Goal: Task Accomplishment & Management: Use online tool/utility

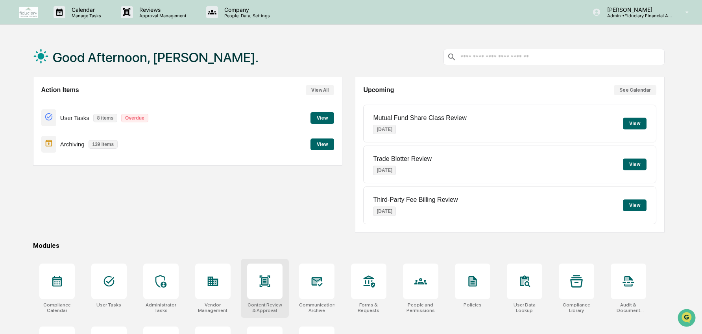
click at [267, 300] on div "Content Review & Approval" at bounding box center [265, 288] width 48 height 59
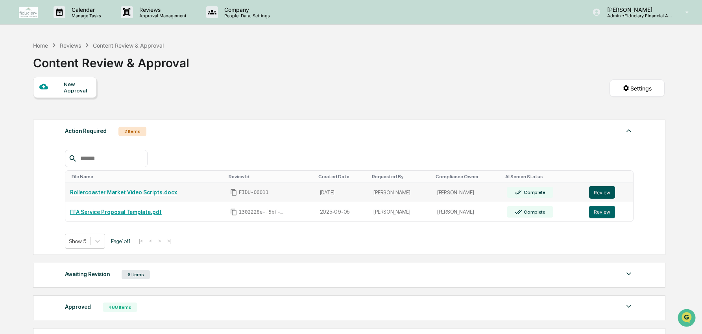
click at [607, 193] on button "Review" at bounding box center [602, 192] width 26 height 13
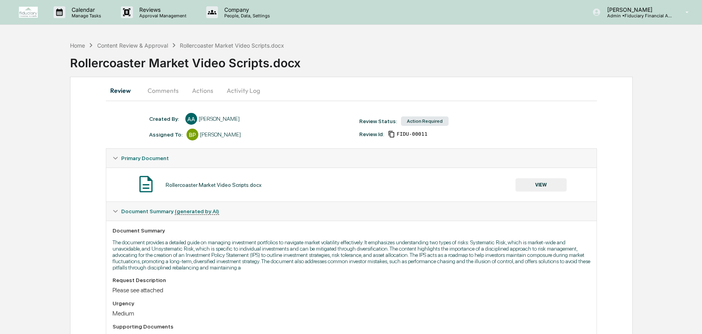
click at [170, 92] on button "Comments" at bounding box center [163, 90] width 44 height 19
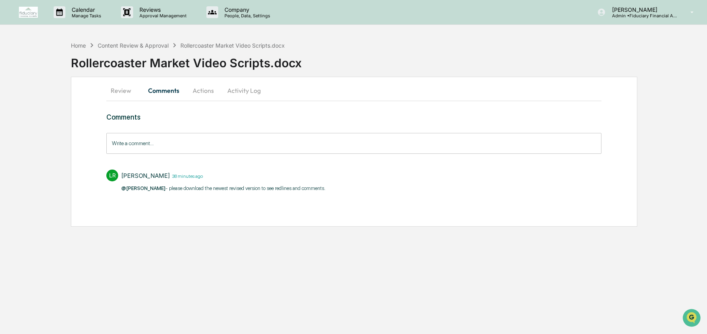
click at [118, 92] on button "Review" at bounding box center [123, 90] width 35 height 19
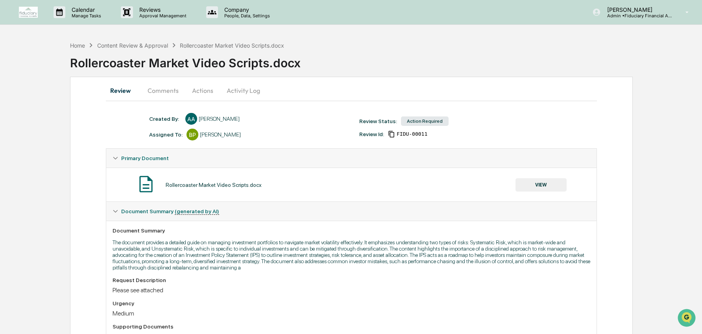
click at [545, 184] on button "VIEW" at bounding box center [541, 184] width 51 height 13
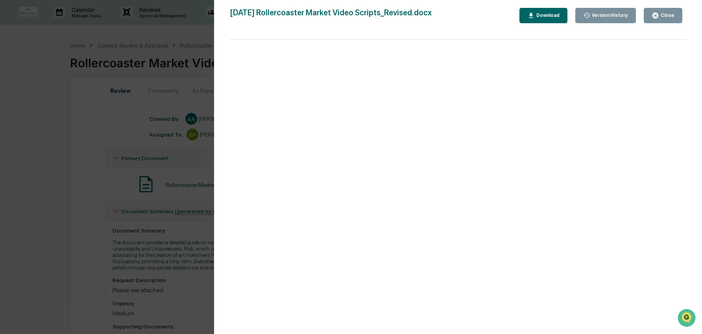
click at [622, 15] on div "Version History" at bounding box center [610, 16] width 38 height 6
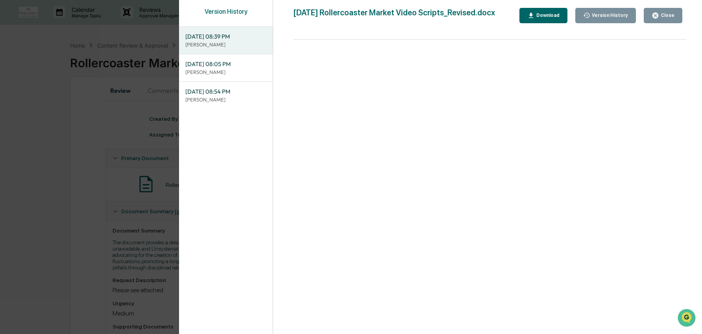
click at [232, 98] on p "[PERSON_NAME]" at bounding box center [225, 99] width 81 height 7
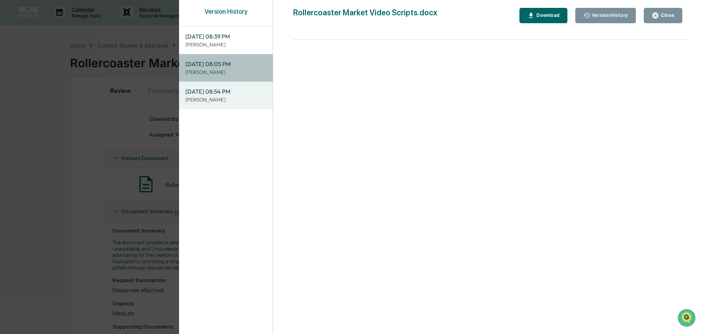
click at [247, 73] on p "[PERSON_NAME]" at bounding box center [225, 72] width 81 height 7
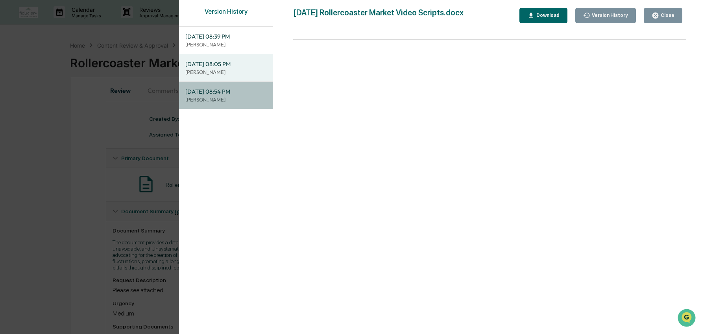
click at [232, 94] on span "09/18/2025, 08:54 PM" at bounding box center [225, 91] width 81 height 9
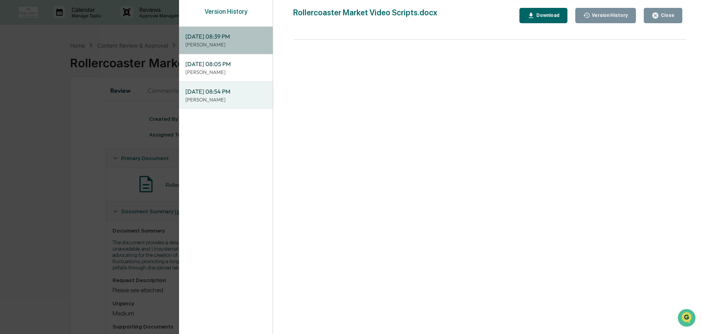
click at [235, 41] on p "[PERSON_NAME]" at bounding box center [225, 44] width 81 height 7
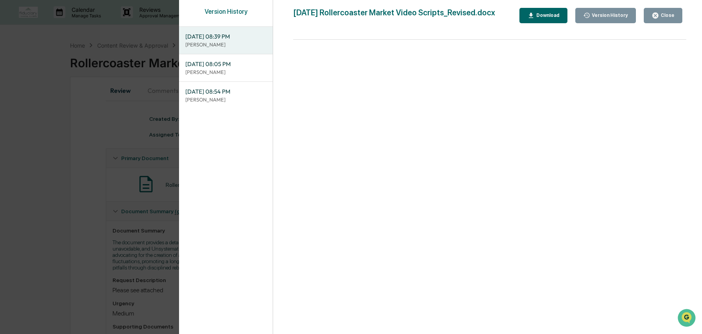
click at [238, 77] on div "09/25/2025, 08:05 PM Lindsay Rider" at bounding box center [226, 67] width 94 height 27
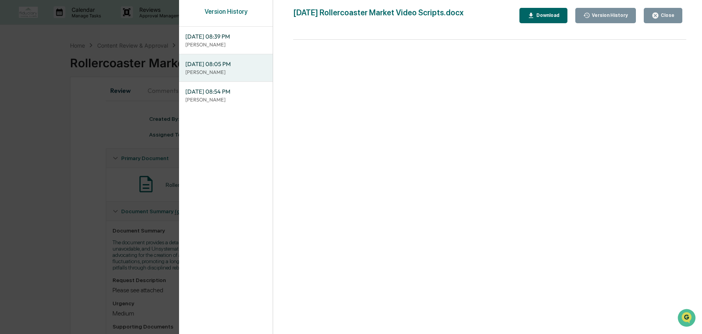
click at [557, 17] on div "Download" at bounding box center [547, 16] width 25 height 6
click at [655, 19] on icon "button" at bounding box center [655, 15] width 7 height 7
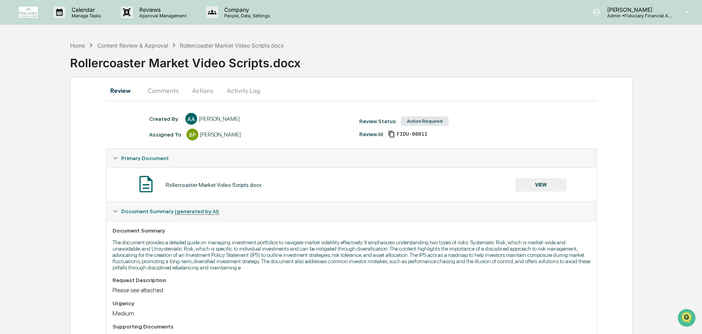
click at [194, 87] on button "Actions" at bounding box center [202, 90] width 35 height 19
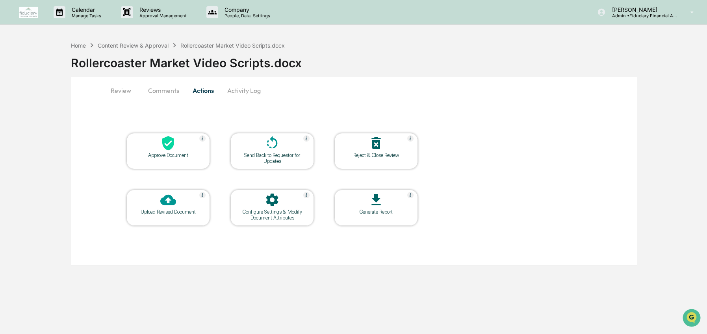
click at [174, 143] on icon at bounding box center [168, 143] width 12 height 15
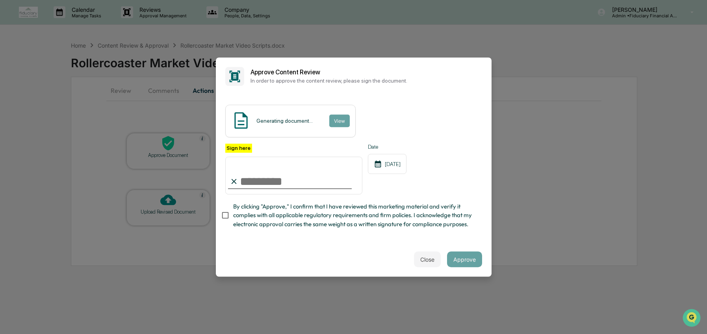
click at [292, 193] on input "Sign here" at bounding box center [293, 176] width 137 height 38
type input "**********"
click at [276, 209] on span "By clicking "Approve," I confirm that I have reviewed this marketing material a…" at bounding box center [354, 215] width 243 height 26
click at [466, 245] on div "Close Approve" at bounding box center [354, 259] width 276 height 35
click at [469, 258] on button "Approve" at bounding box center [464, 260] width 35 height 16
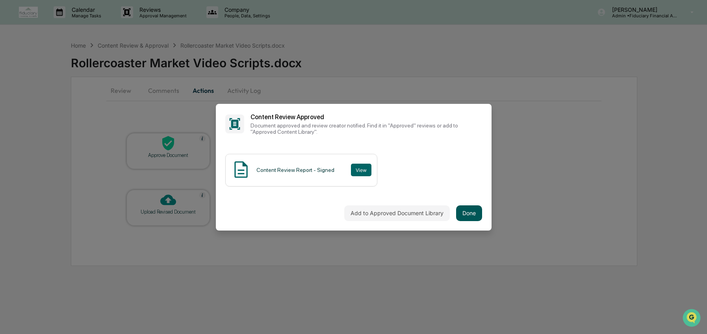
click at [471, 214] on button "Done" at bounding box center [469, 214] width 26 height 16
